Goal: Find specific page/section: Find specific page/section

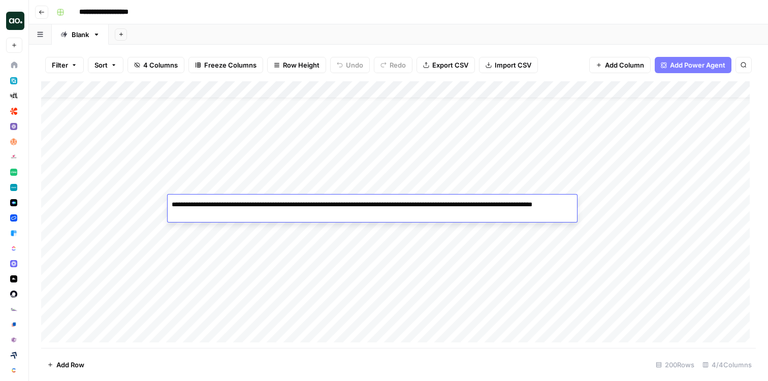
scroll to position [23, 0]
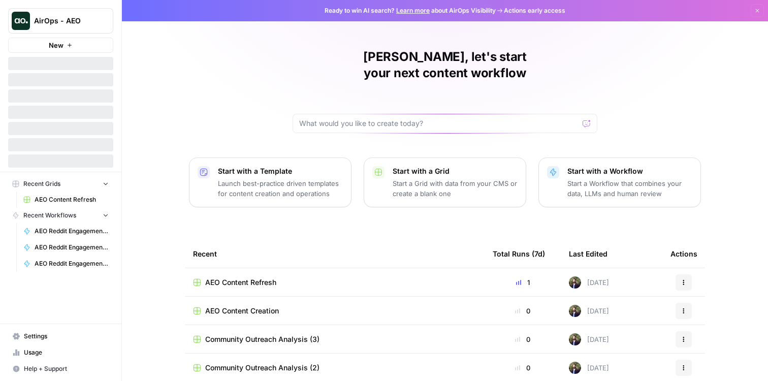
click at [93, 18] on span "AirOps - AEO" at bounding box center [64, 21] width 61 height 10
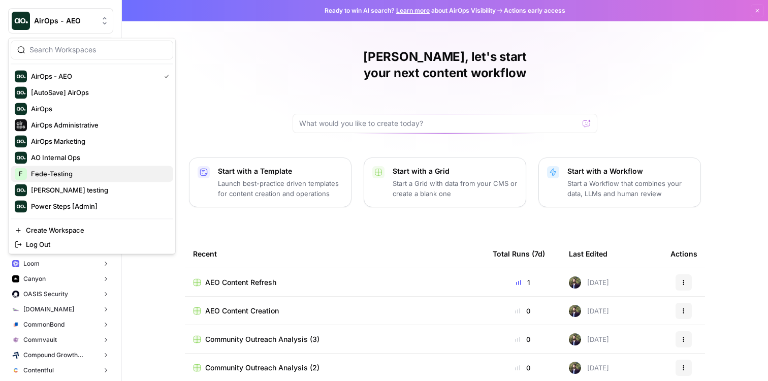
click at [99, 169] on span "Fede-Testing" at bounding box center [98, 174] width 134 height 10
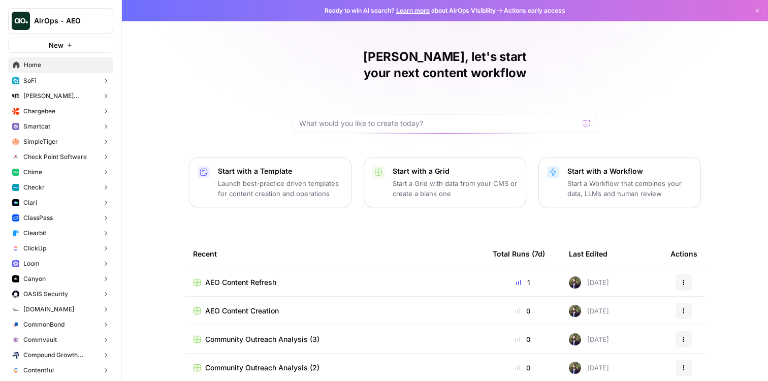
click at [253, 277] on span "AEO Content Refresh" at bounding box center [240, 282] width 71 height 10
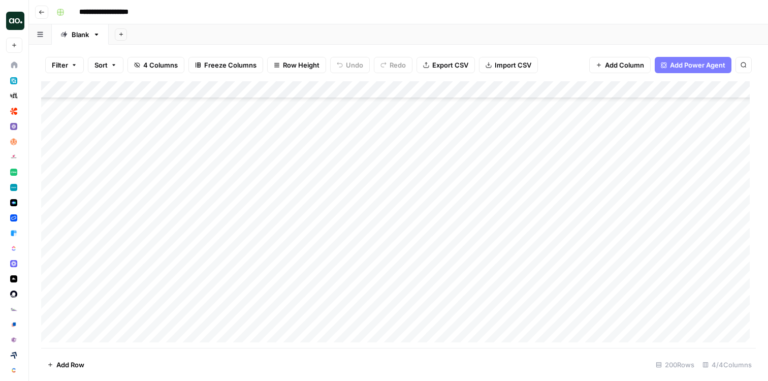
scroll to position [161, 0]
